Goal: Task Accomplishment & Management: Use online tool/utility

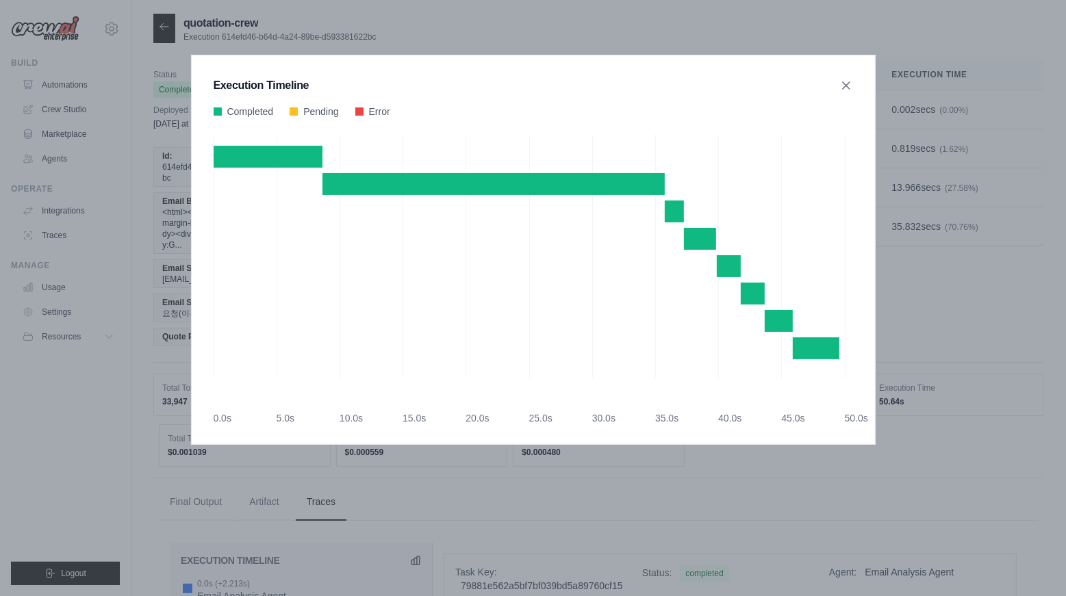
click at [123, 190] on div "Execution Timeline Completed Pending Error" at bounding box center [533, 298] width 1066 height 596
click at [841, 79] on icon at bounding box center [846, 85] width 14 height 14
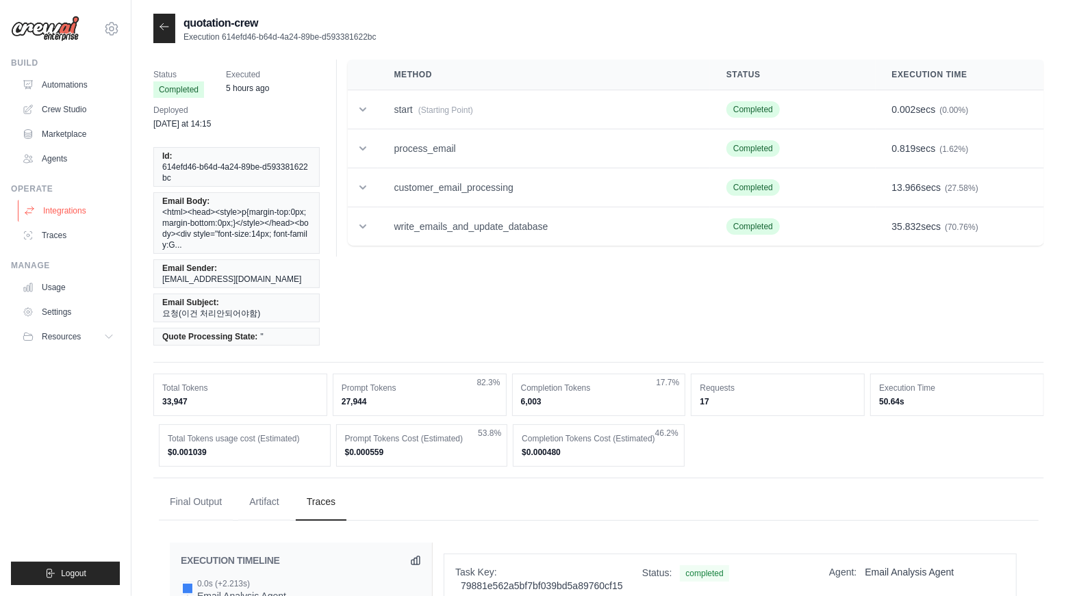
click at [66, 214] on link "Integrations" at bounding box center [69, 211] width 103 height 22
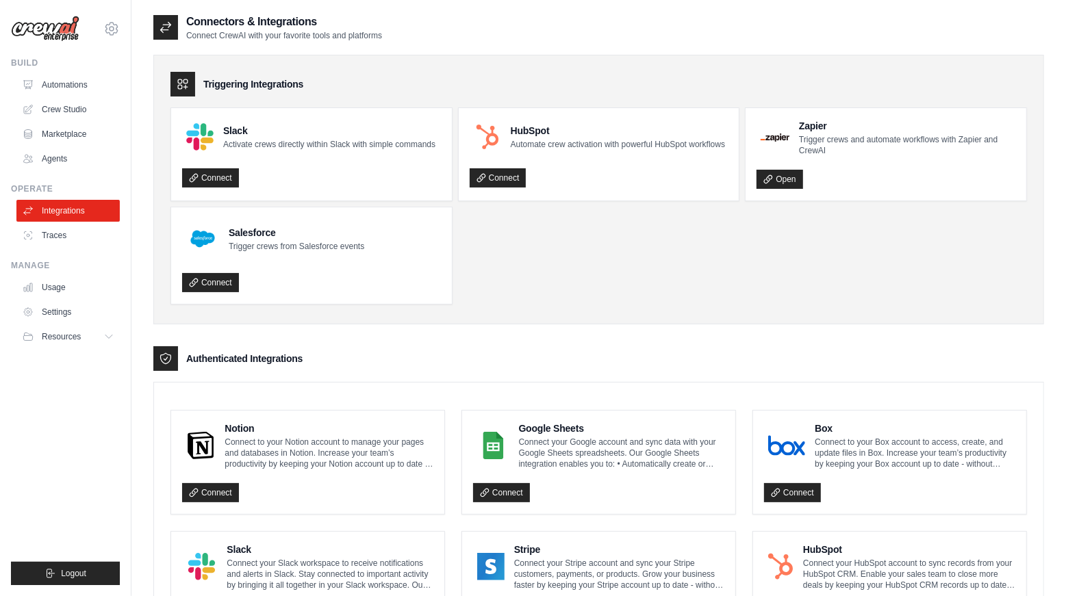
click at [591, 87] on div "Triggering Integrations" at bounding box center [598, 84] width 856 height 25
click at [74, 73] on div "Build Automations Crew Studio Marketplace Agents" at bounding box center [65, 113] width 109 height 112
click at [66, 79] on link "Automations" at bounding box center [69, 85] width 103 height 22
